Goal: Information Seeking & Learning: Learn about a topic

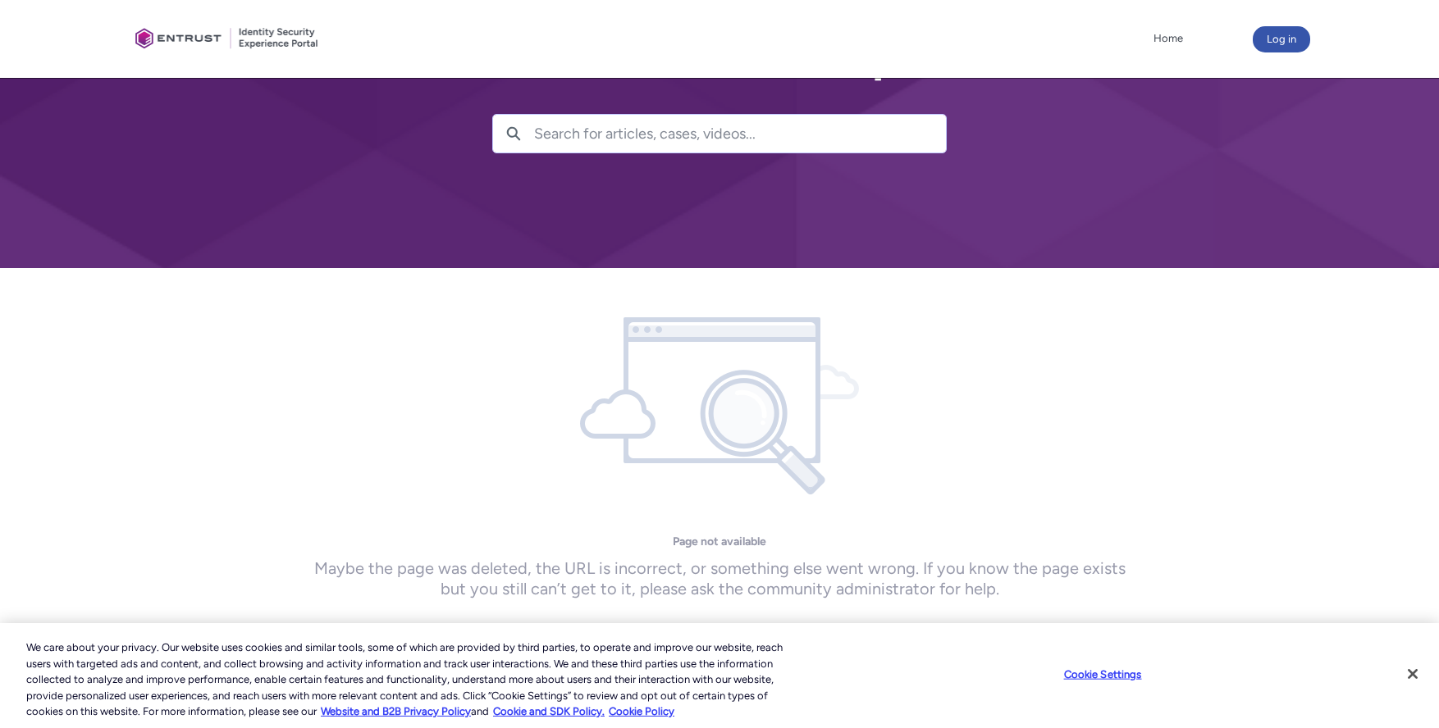
scroll to position [72, 0]
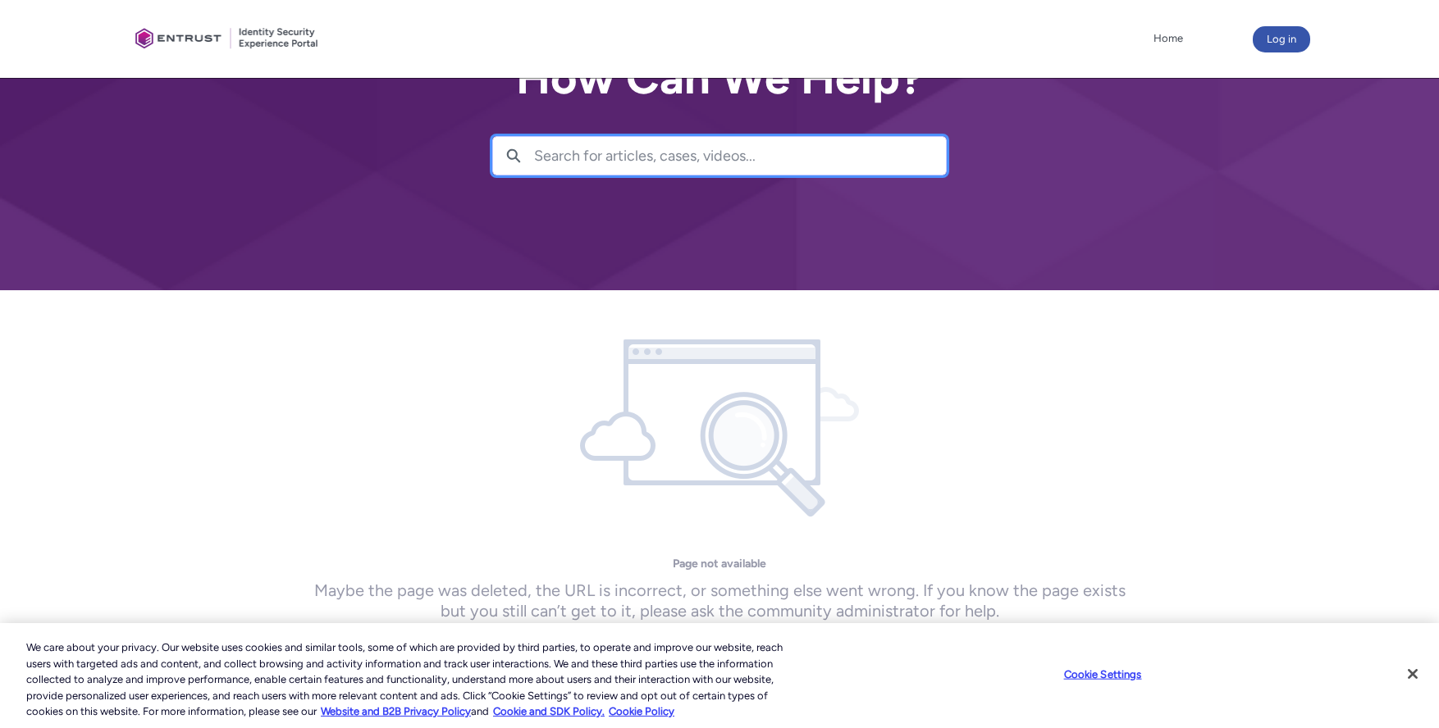
click at [674, 160] on input "Search for articles, cases, videos..." at bounding box center [740, 156] width 412 height 38
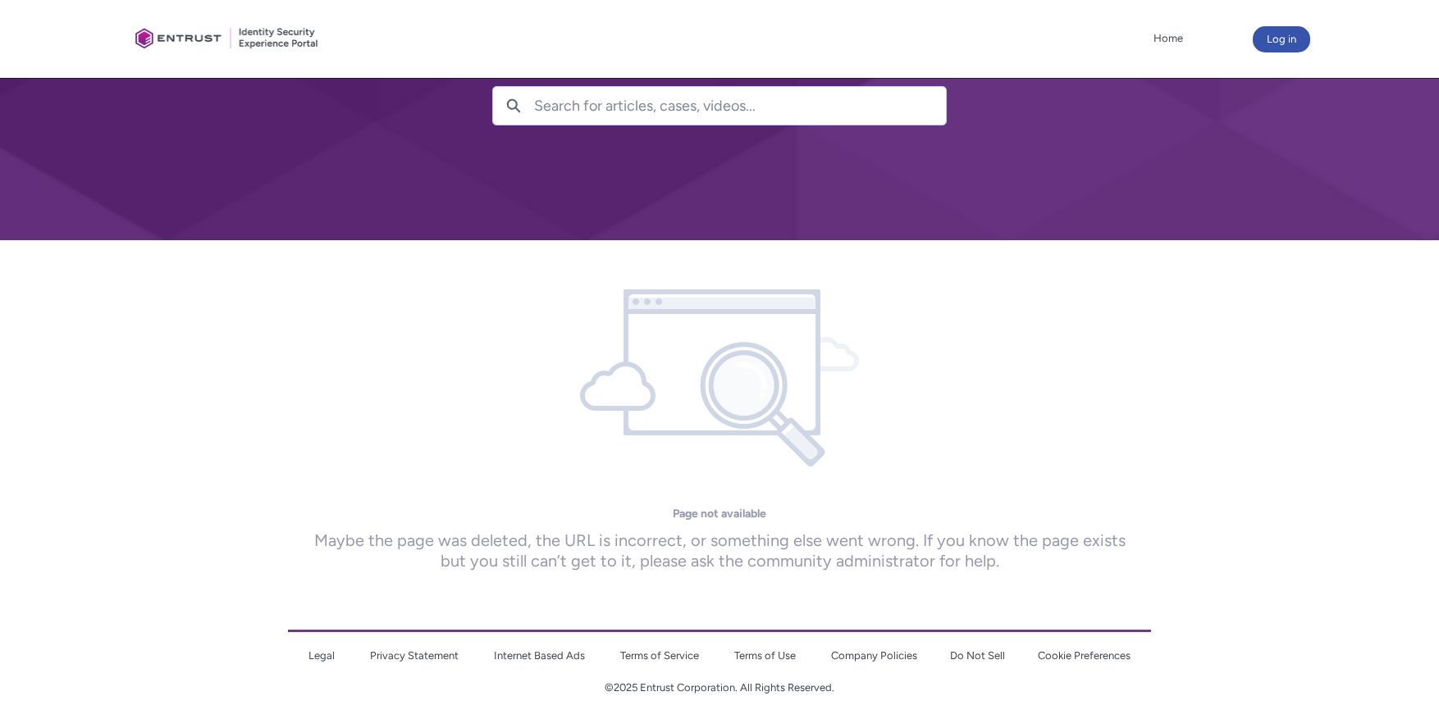
scroll to position [121, 0]
click at [258, 43] on div at bounding box center [227, 39] width 197 height 62
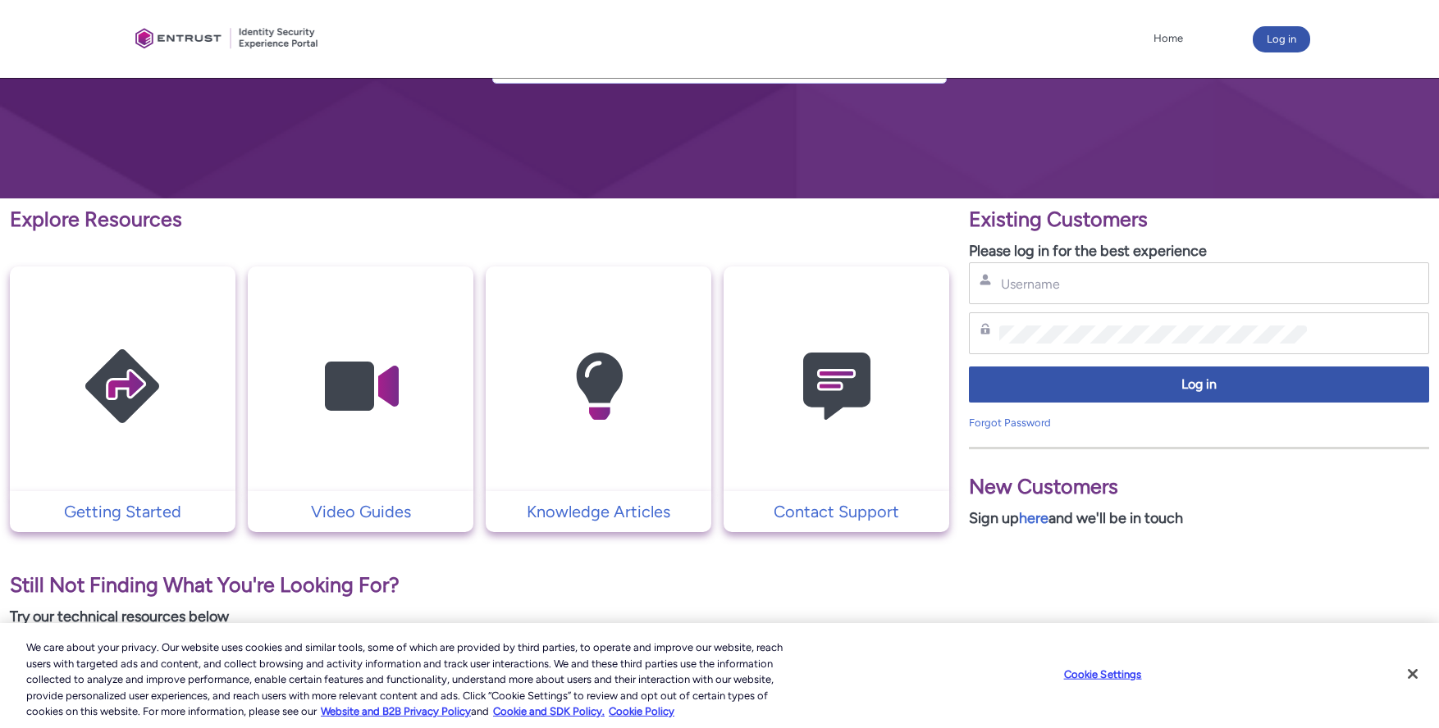
scroll to position [228, 0]
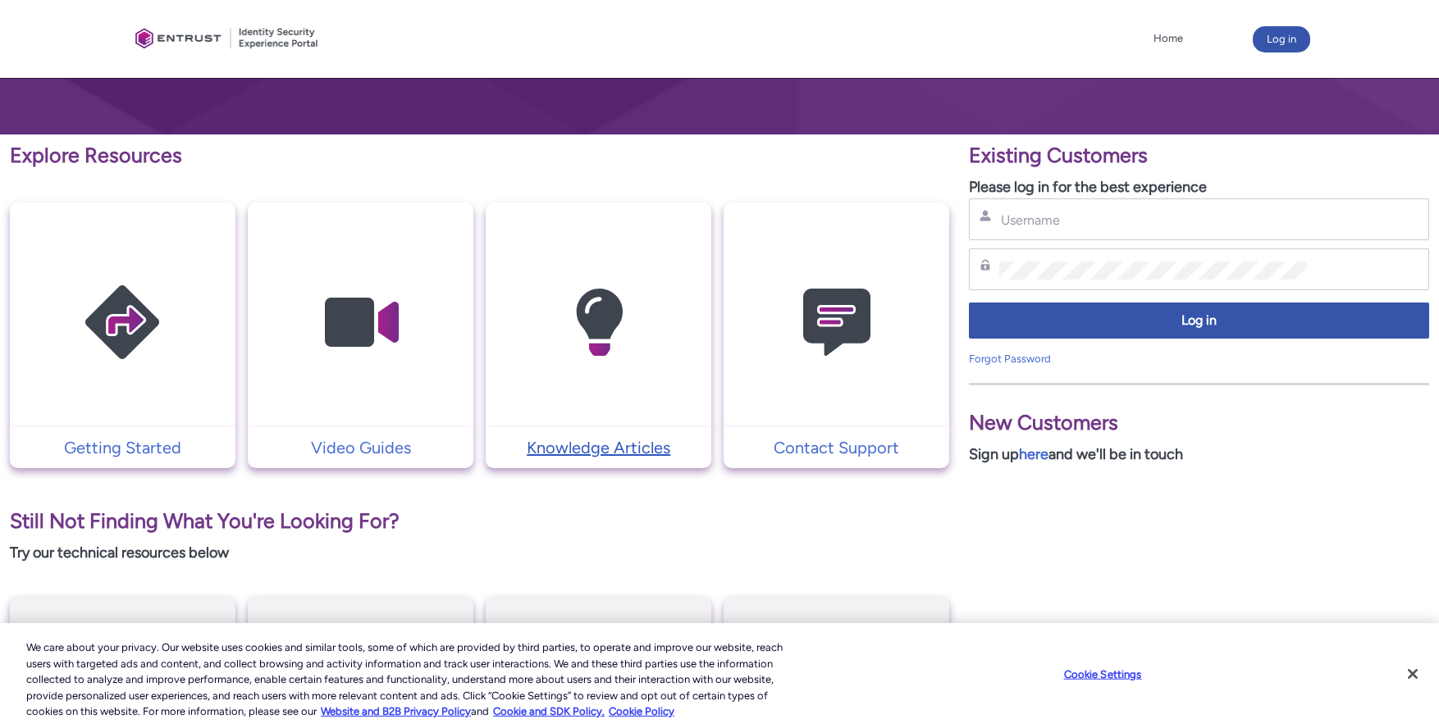
click at [610, 454] on p "Knowledge Articles" at bounding box center [598, 448] width 209 height 25
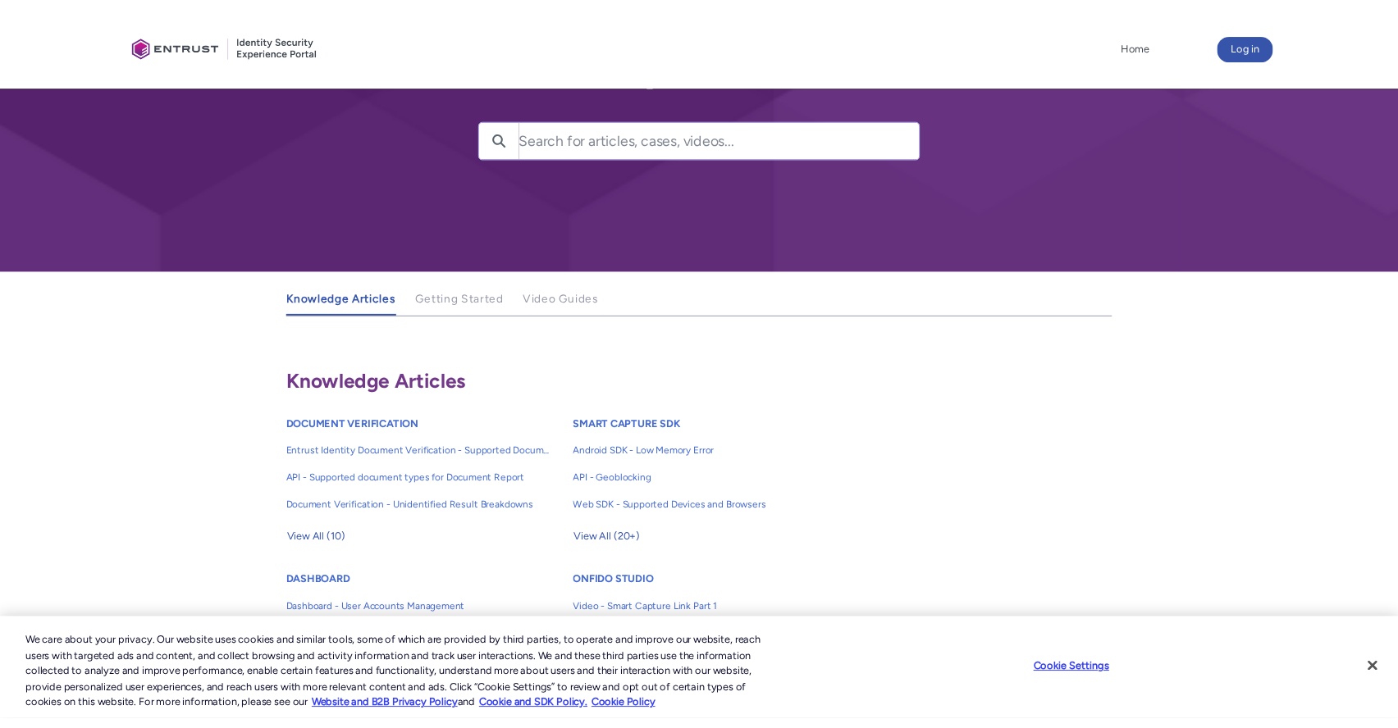
scroll to position [193, 0]
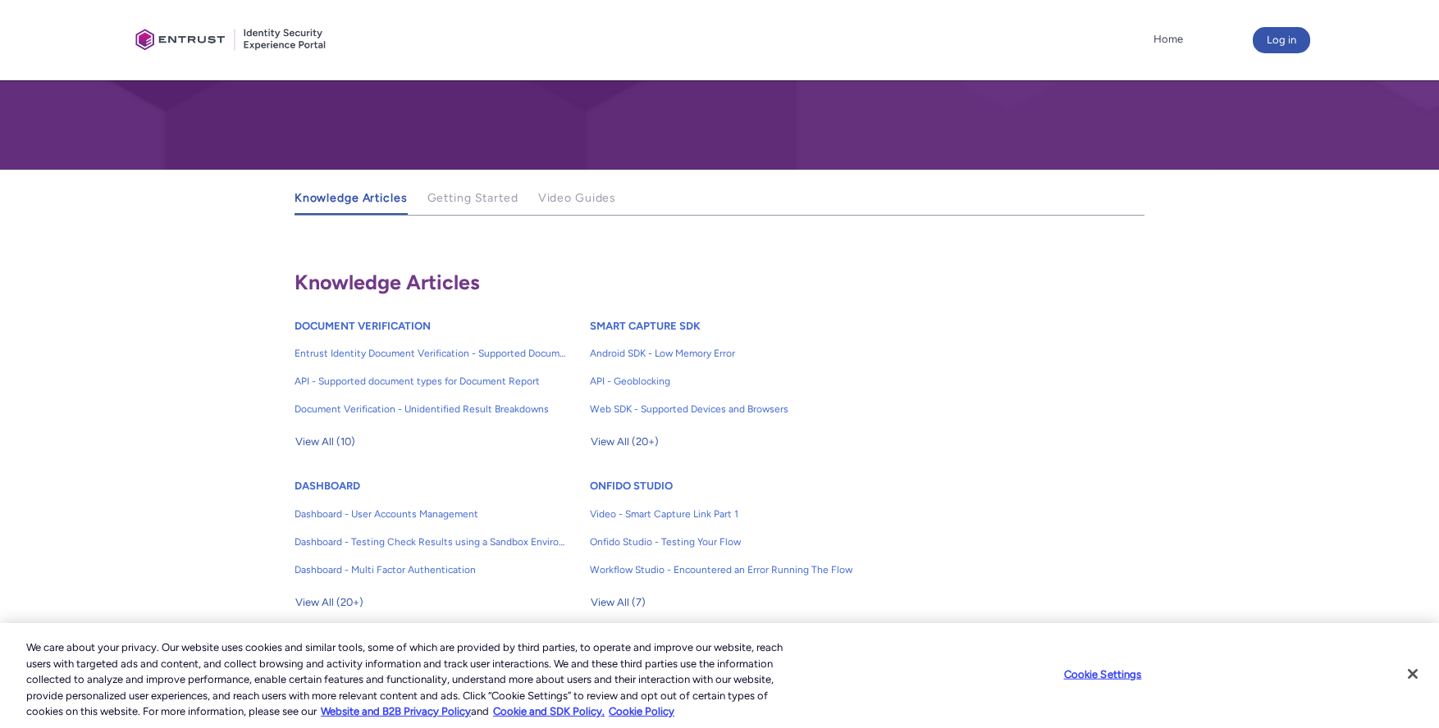
click at [1267, 171] on div at bounding box center [1259, 516] width 216 height 692
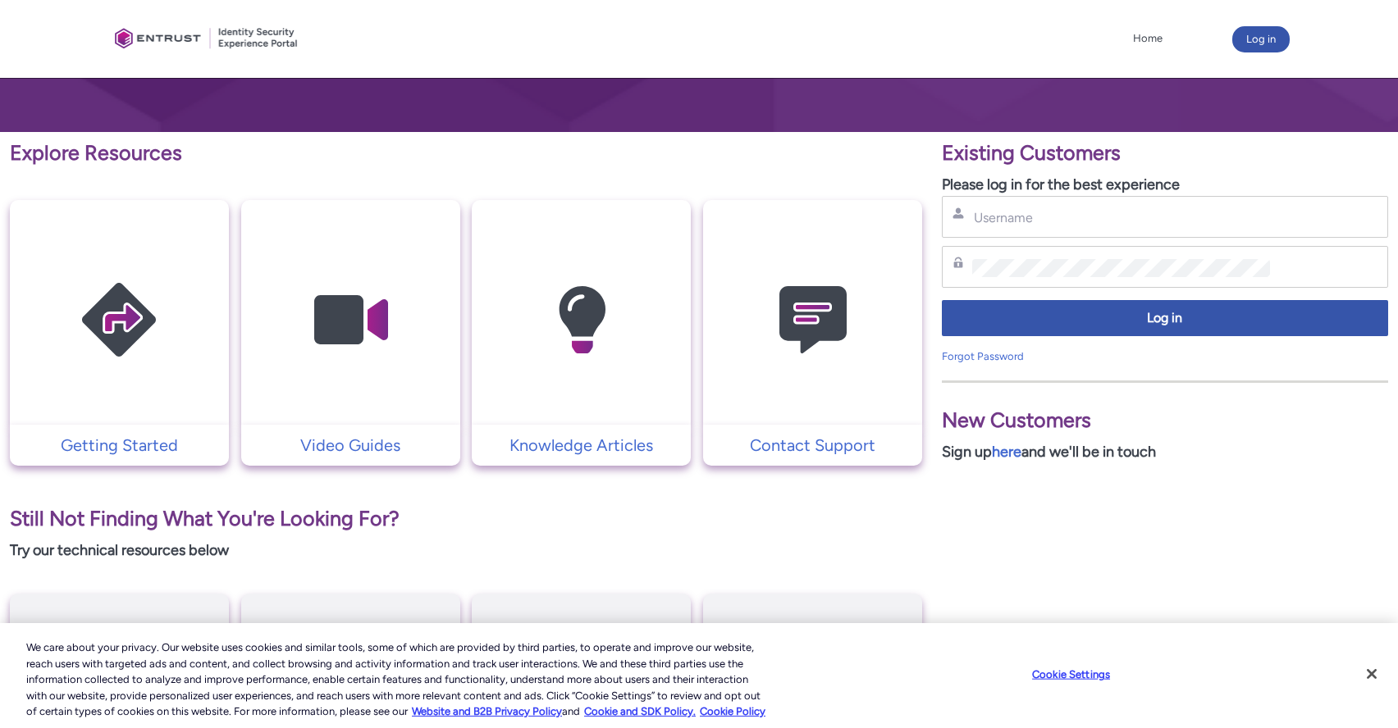
scroll to position [223, 0]
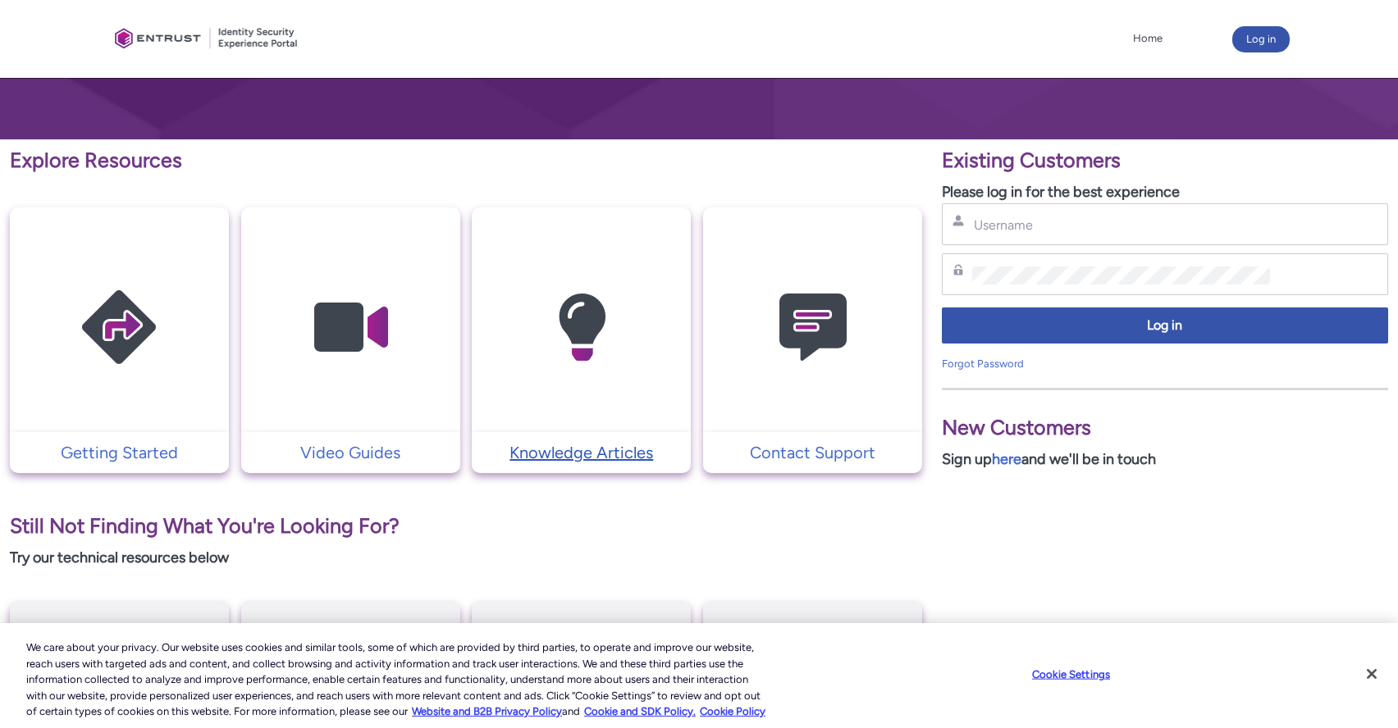
click at [604, 459] on p "Knowledge Articles" at bounding box center [581, 453] width 203 height 25
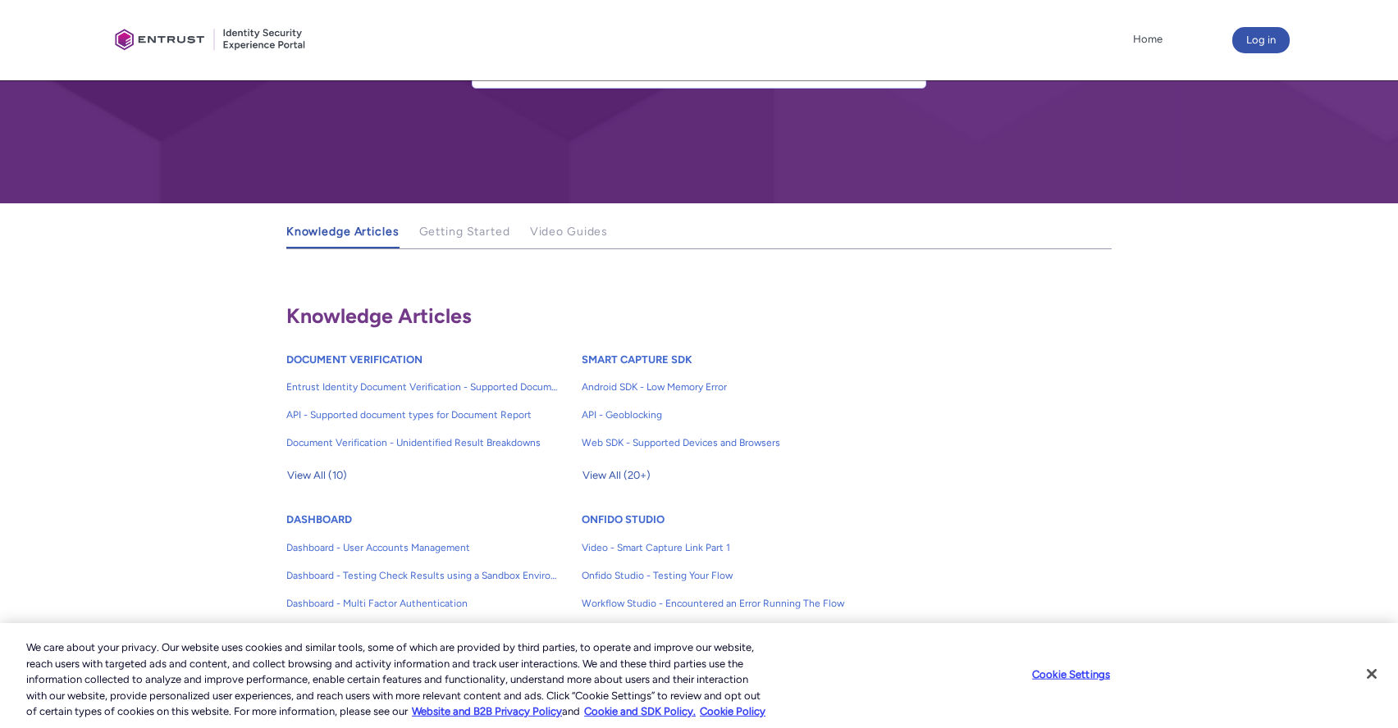
scroll to position [381, 0]
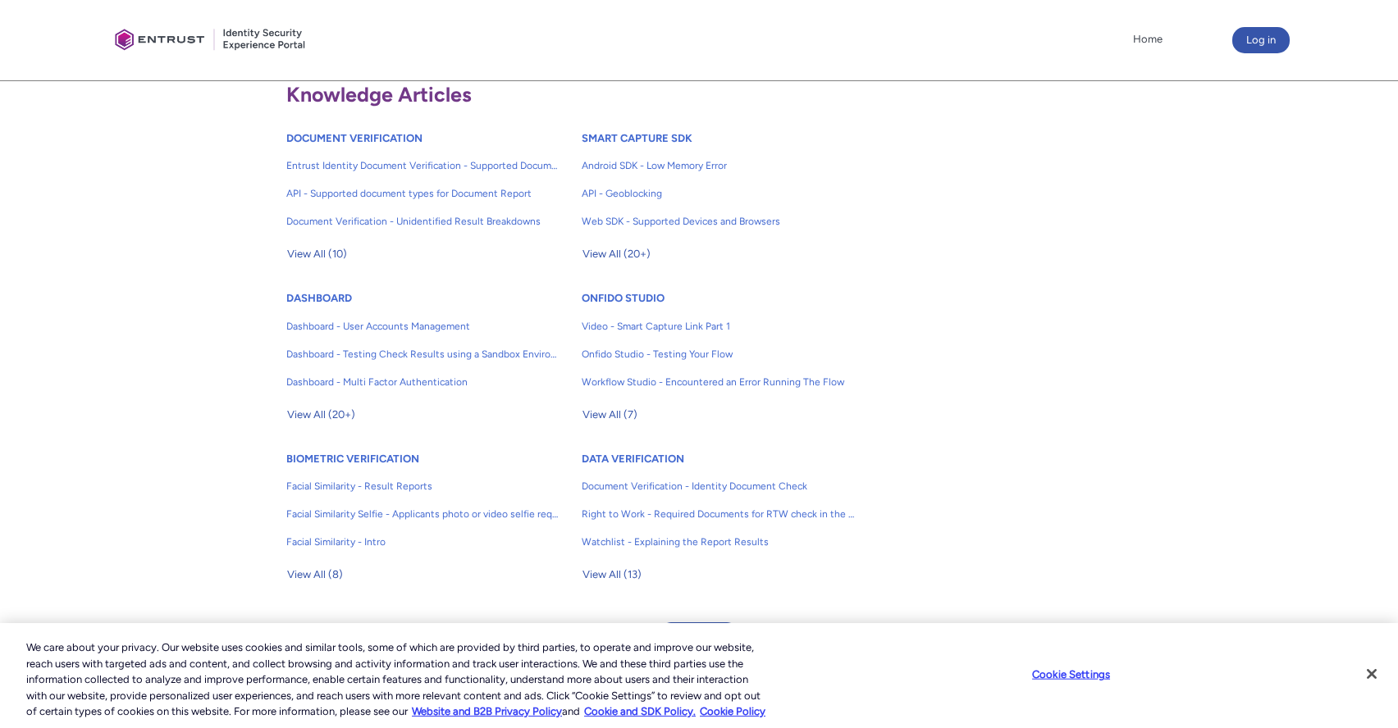
click at [191, 279] on div at bounding box center [175, 328] width 210 height 692
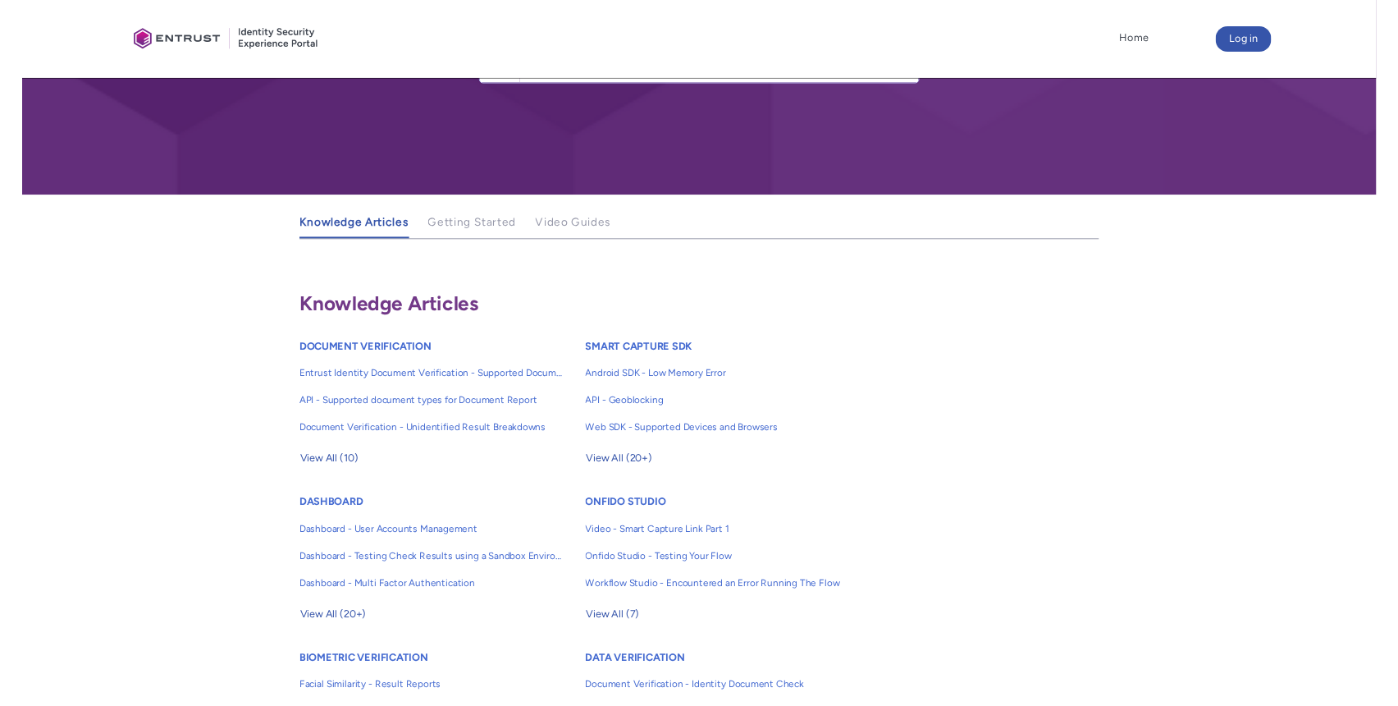
scroll to position [158, 0]
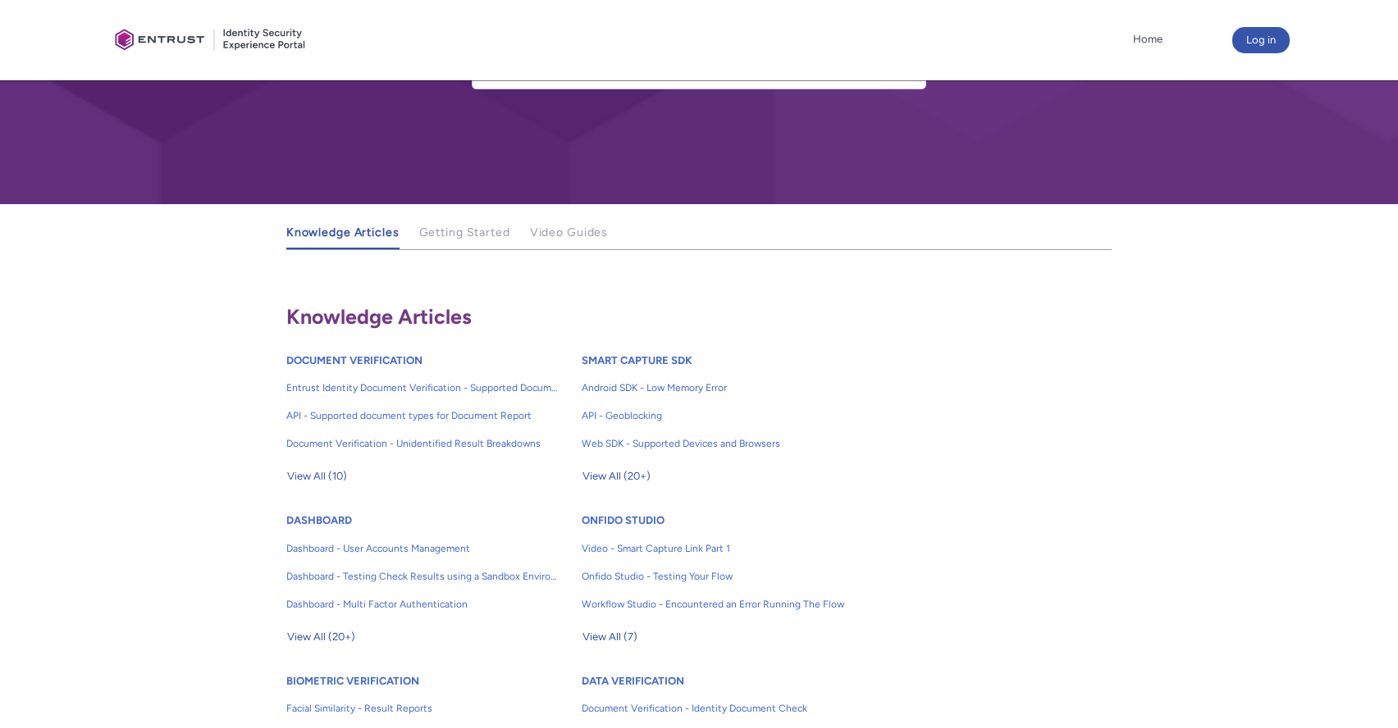
click at [168, 134] on div at bounding box center [699, 23] width 1398 height 363
click at [193, 276] on div at bounding box center [175, 550] width 210 height 692
